Goal: Check status

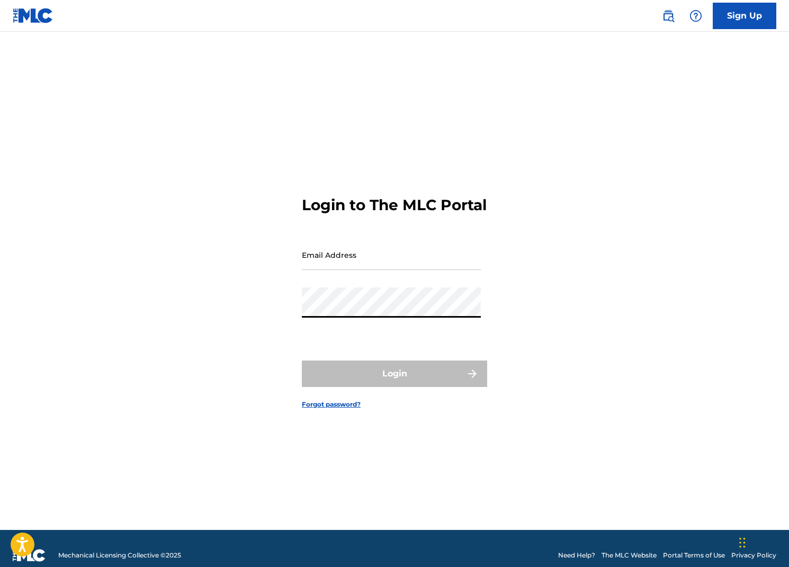
type input "[EMAIL_ADDRESS][DOMAIN_NAME]"
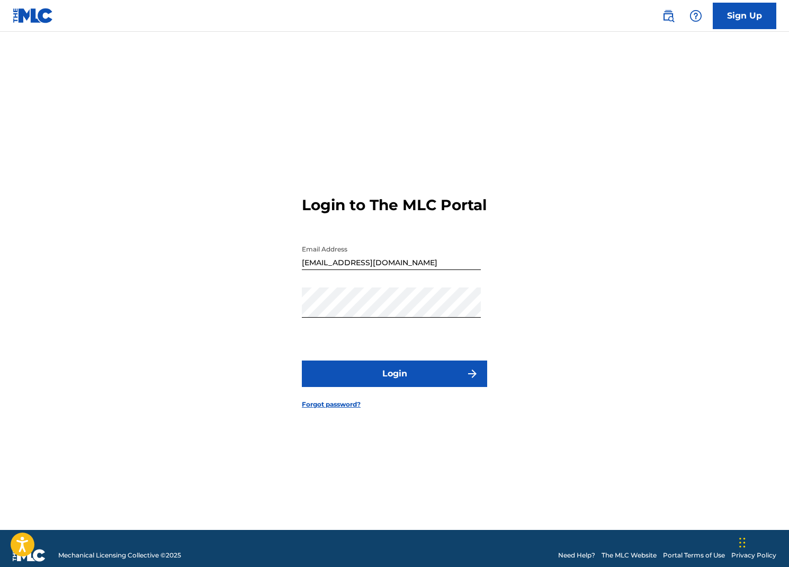
click at [356, 383] on button "Login" at bounding box center [394, 373] width 185 height 26
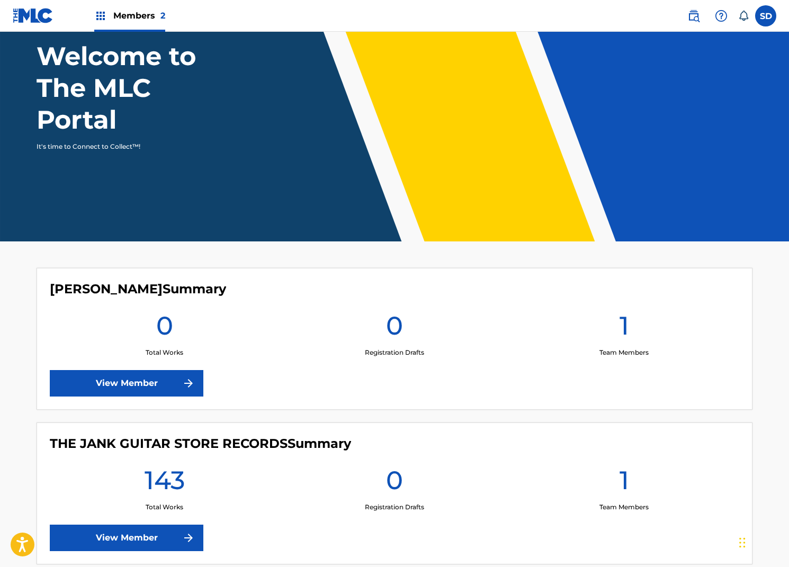
scroll to position [130, 0]
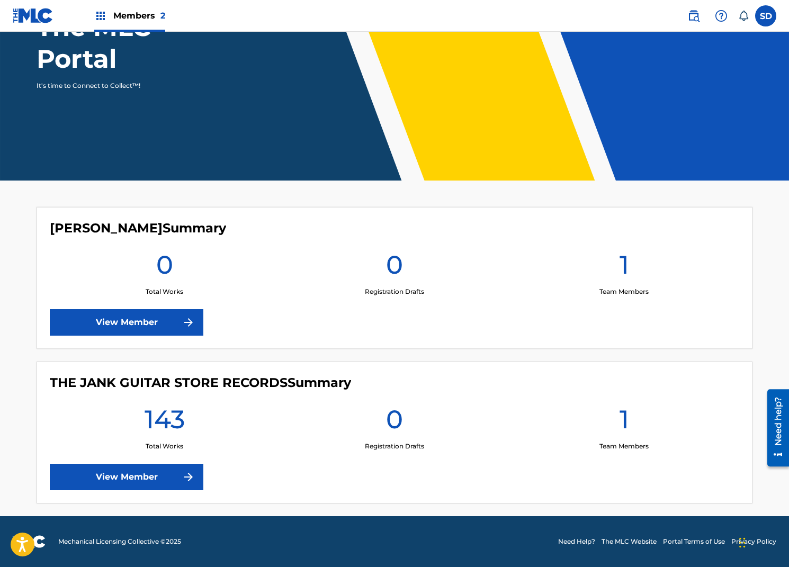
click at [118, 480] on link "View Member" at bounding box center [127, 477] width 154 height 26
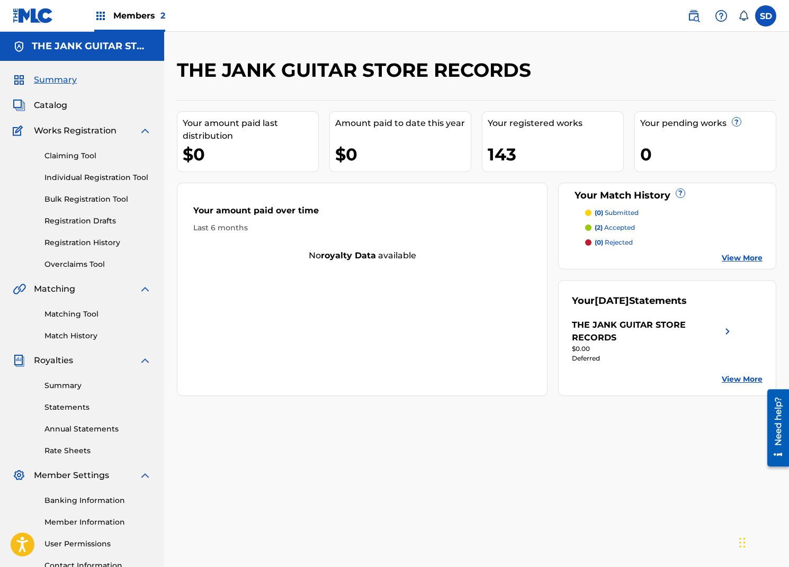
drag, startPoint x: 37, startPoint y: 387, endPoint x: 53, endPoint y: 383, distance: 16.4
click at [40, 386] on div "Summary Statements Annual Statements Rate Sheets" at bounding box center [82, 411] width 139 height 89
click at [53, 383] on link "Summary" at bounding box center [97, 385] width 107 height 11
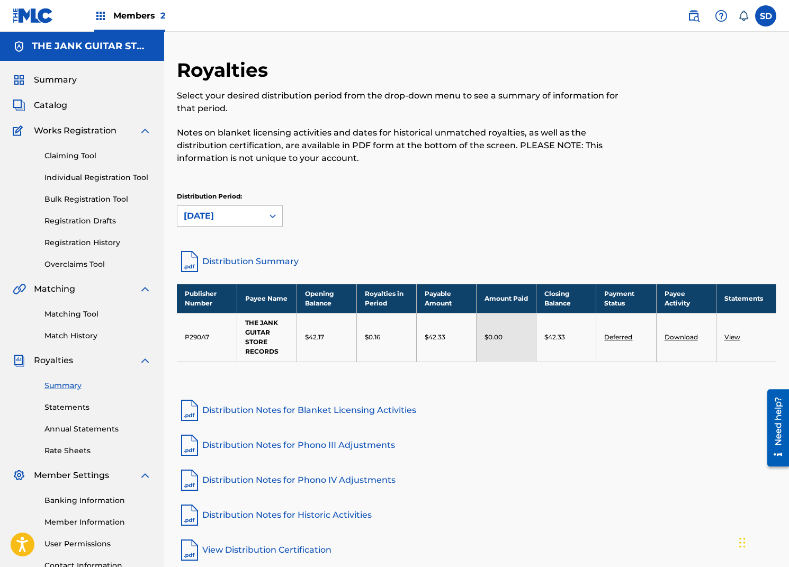
scroll to position [13, 0]
